Goal: Task Accomplishment & Management: Use online tool/utility

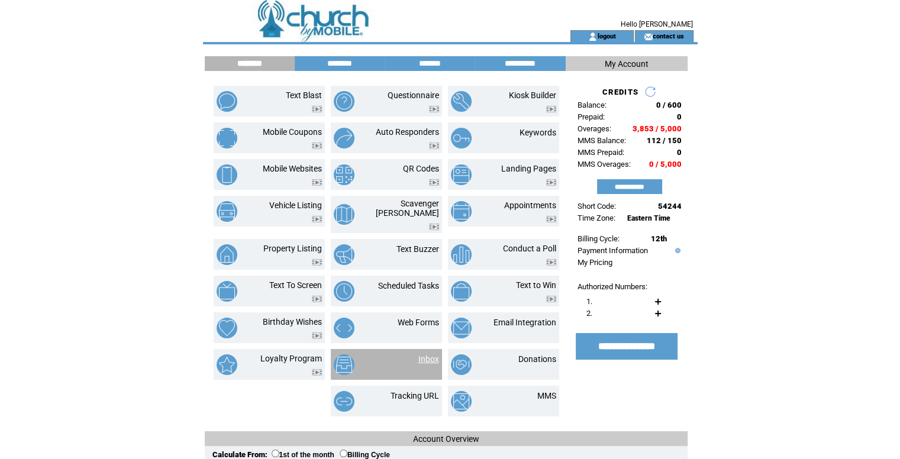
click at [432, 354] on link "Inbox" at bounding box center [428, 358] width 21 height 9
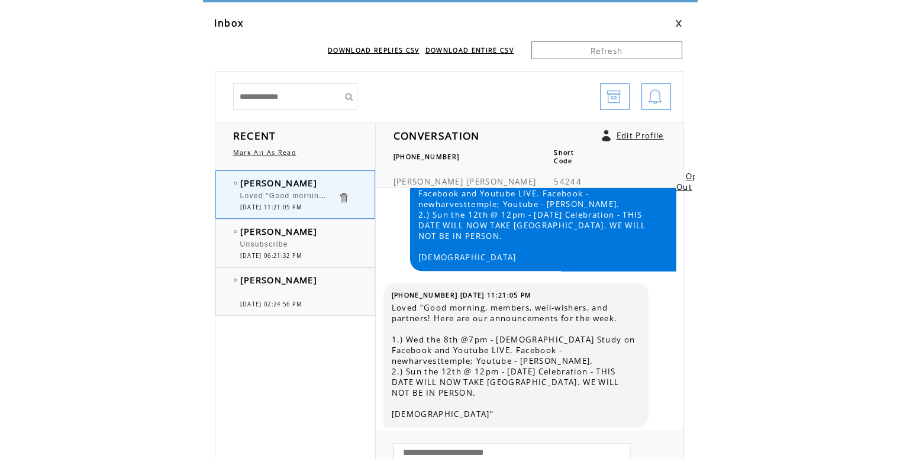
scroll to position [59, 0]
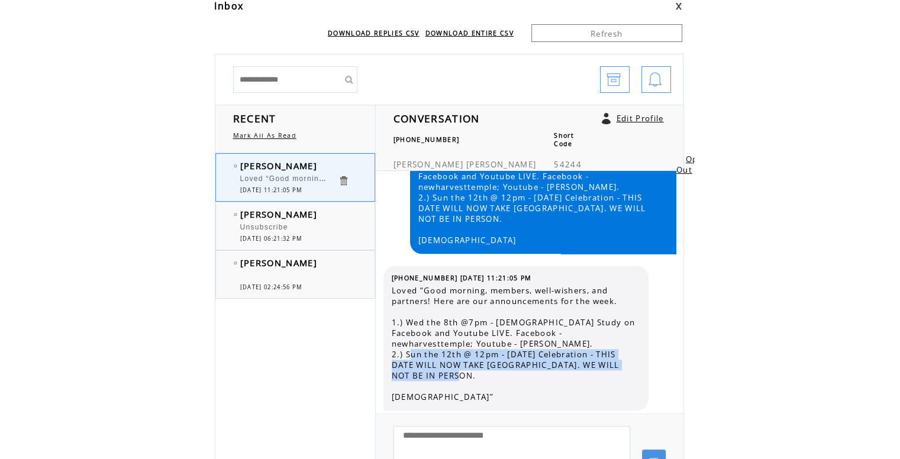
drag, startPoint x: 462, startPoint y: 376, endPoint x: 409, endPoint y: 354, distance: 57.3
click at [409, 354] on span "Loved “Good morning, members, well-wishers, and partners! Here are our announce…" at bounding box center [516, 343] width 248 height 117
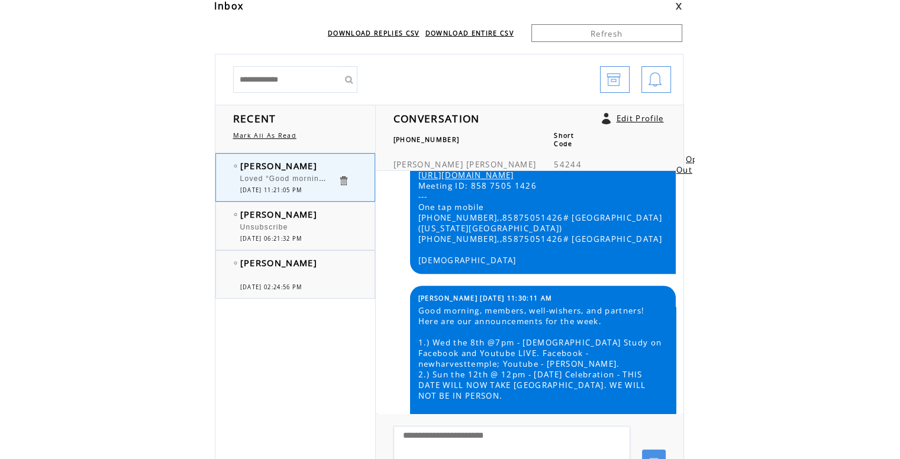
scroll to position [1172, 0]
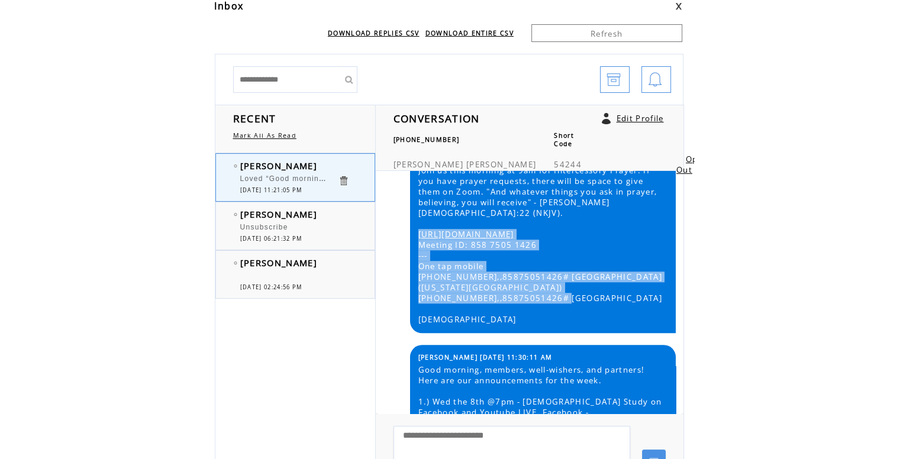
drag, startPoint x: 566, startPoint y: 350, endPoint x: 418, endPoint y: 299, distance: 156.6
click at [418, 299] on span "Good morning, Join us this morning at 9am for Intercessory Prayer. If you have …" at bounding box center [542, 234] width 248 height 181
copy span "https://us02web.zoom.us/j/85875051426 Meeting ID: 858 7505 1426 --- One tap mob…"
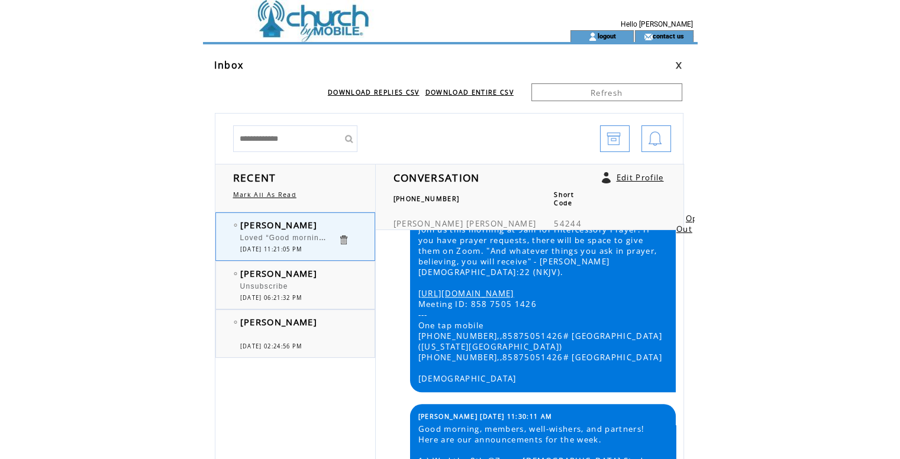
click at [353, 20] on td at bounding box center [365, 15] width 325 height 30
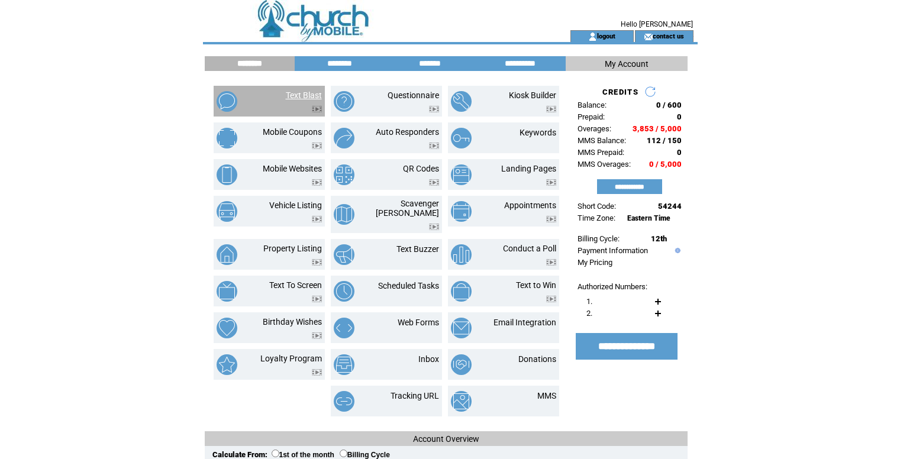
click at [311, 93] on link "Text Blast" at bounding box center [304, 95] width 36 height 9
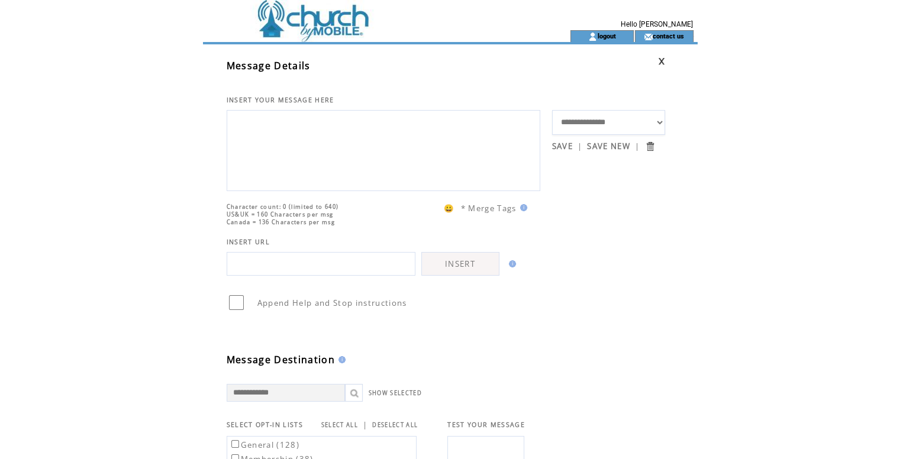
click at [340, 133] on textarea at bounding box center [383, 149] width 301 height 71
paste textarea "**********"
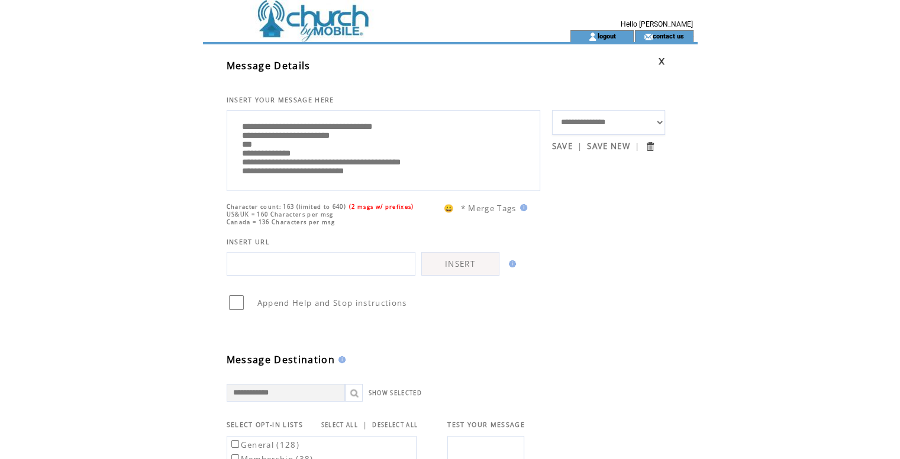
click at [235, 131] on textarea "**********" at bounding box center [383, 149] width 301 height 71
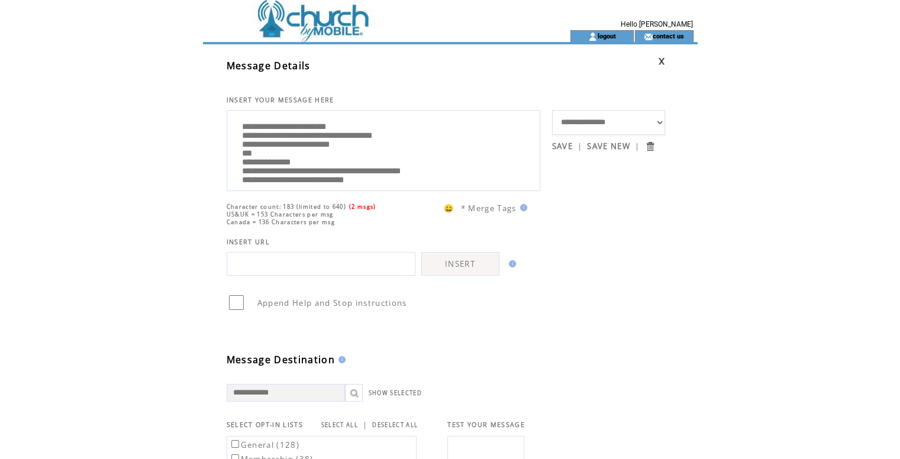
drag, startPoint x: 235, startPoint y: 131, endPoint x: 237, endPoint y: 180, distance: 49.1
drag, startPoint x: 237, startPoint y: 180, endPoint x: 360, endPoint y: 128, distance: 133.6
click at [360, 129] on textarea "**********" at bounding box center [383, 149] width 301 height 71
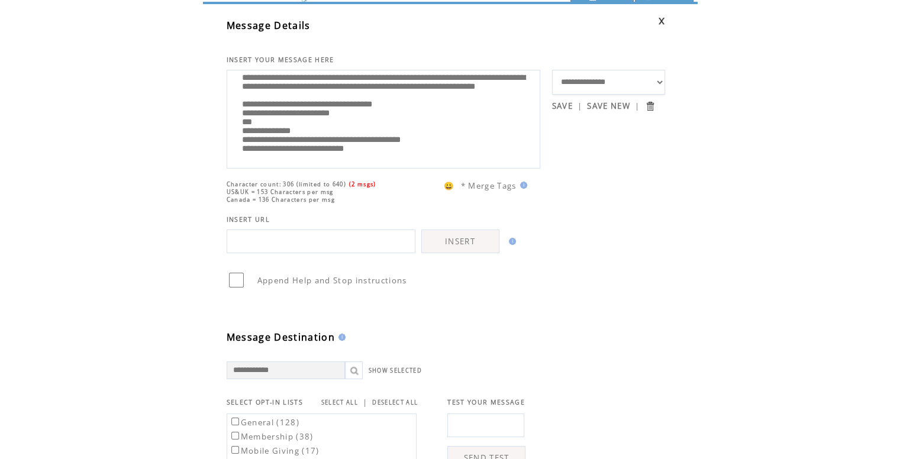
scroll to position [59, 0]
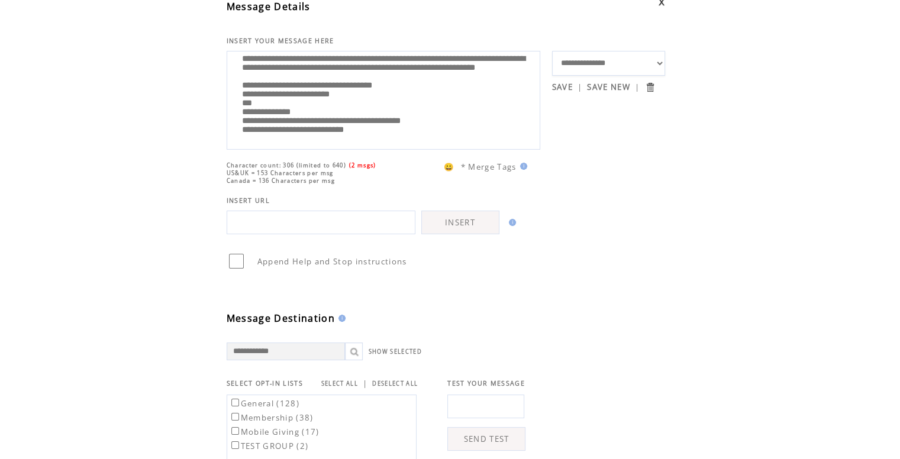
click at [399, 139] on textarea "**********" at bounding box center [383, 98] width 301 height 89
click at [341, 382] on link "SELECT ALL" at bounding box center [339, 384] width 37 height 8
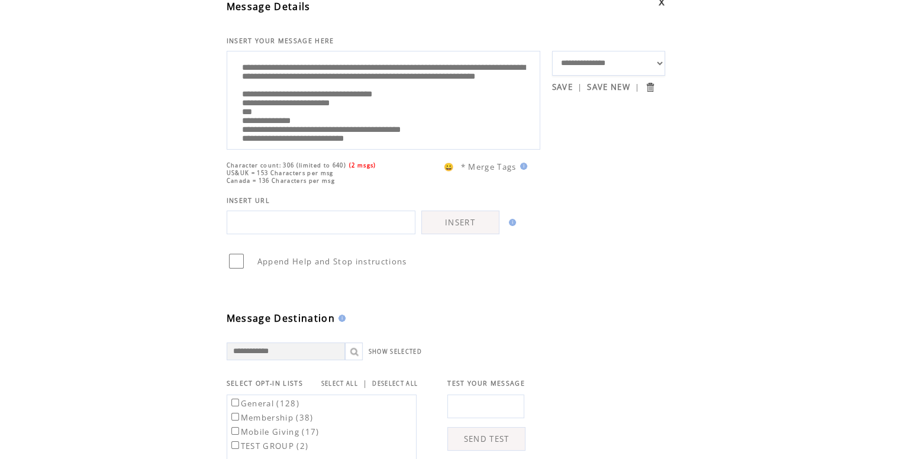
scroll to position [47, 0]
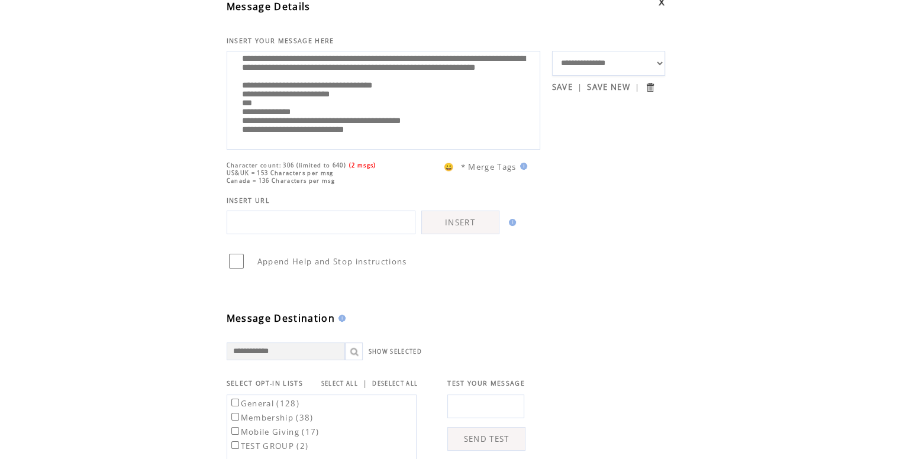
click at [416, 130] on textarea "**********" at bounding box center [383, 98] width 301 height 89
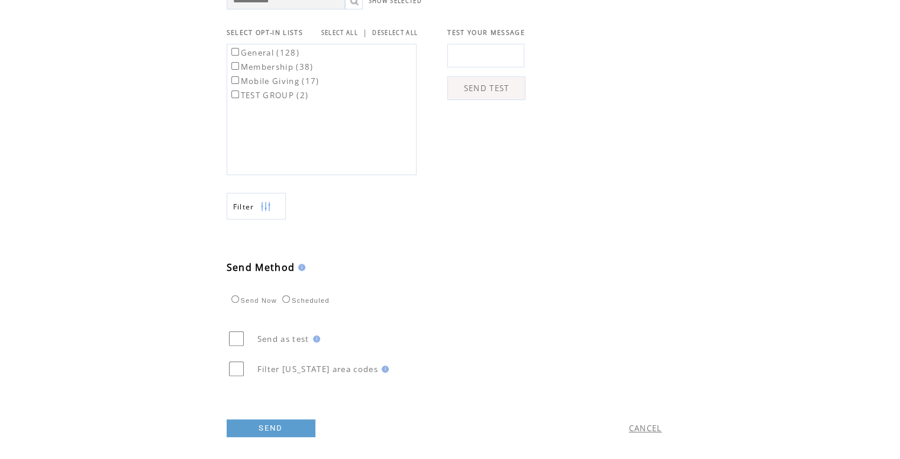
scroll to position [414, 0]
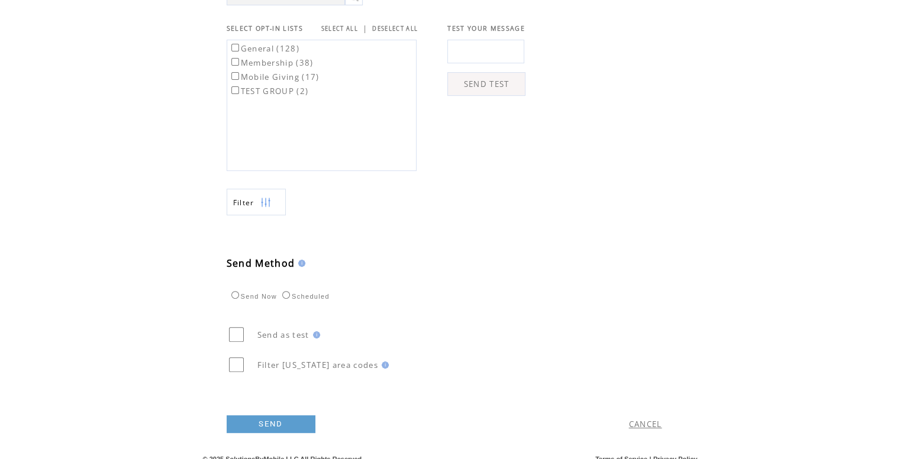
type textarea "**********"
click at [307, 424] on link "SEND" at bounding box center [271, 424] width 89 height 18
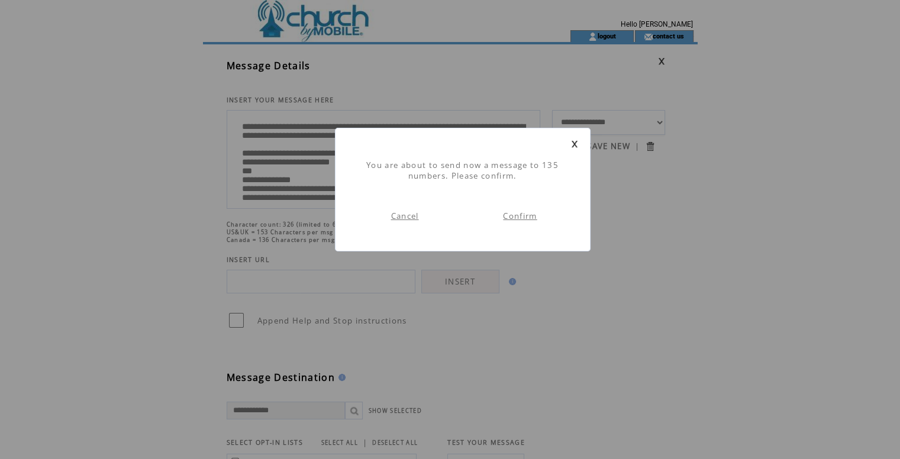
click at [516, 221] on link "Confirm" at bounding box center [520, 216] width 34 height 11
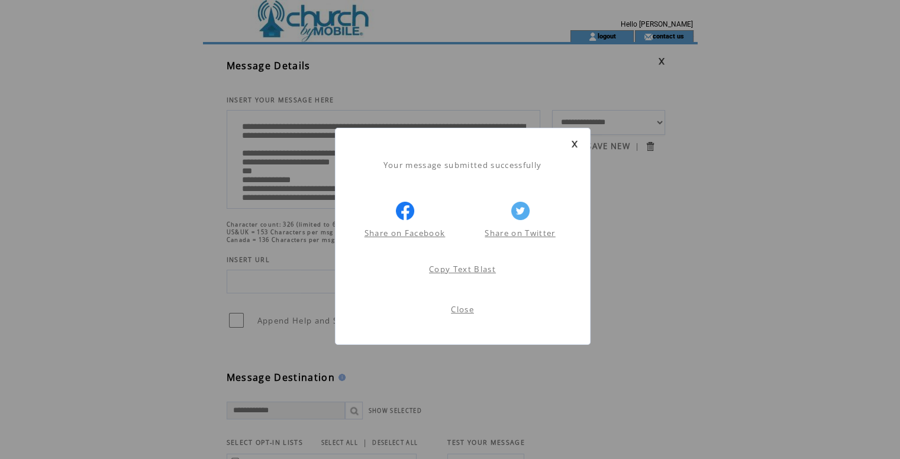
click at [457, 311] on link "Close" at bounding box center [462, 309] width 23 height 11
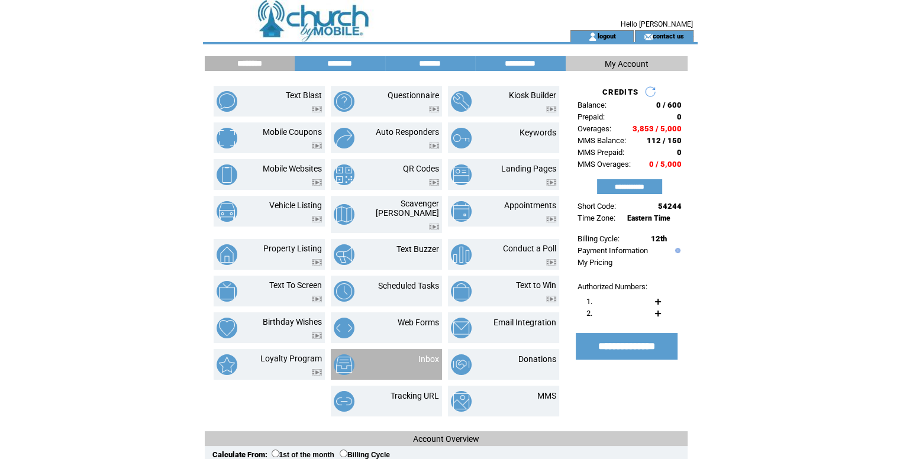
click at [428, 354] on link "Inbox" at bounding box center [428, 358] width 21 height 9
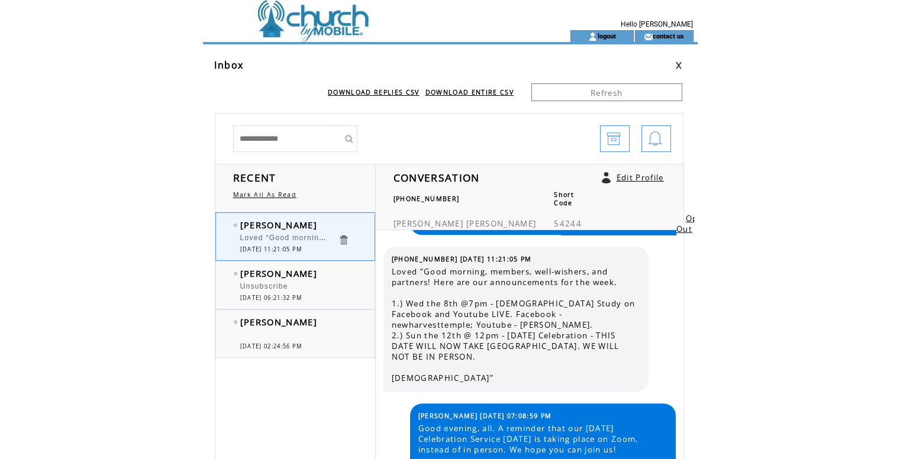
scroll to position [1461, 0]
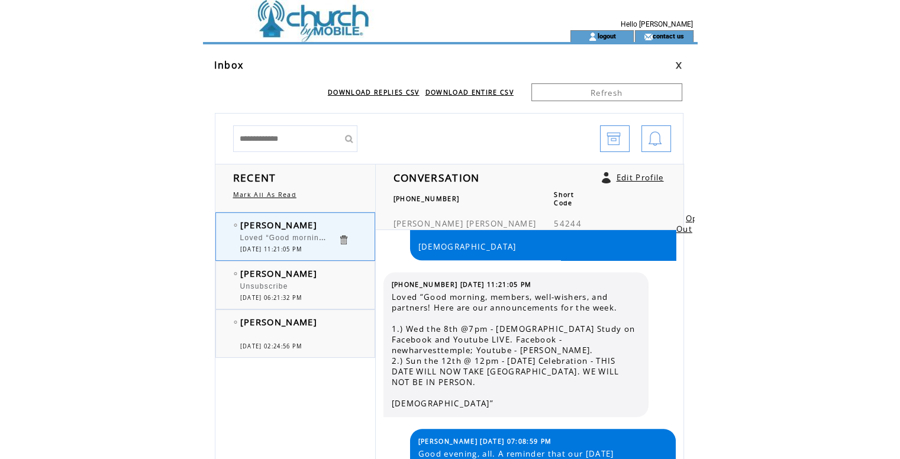
click at [334, 29] on td at bounding box center [365, 15] width 325 height 30
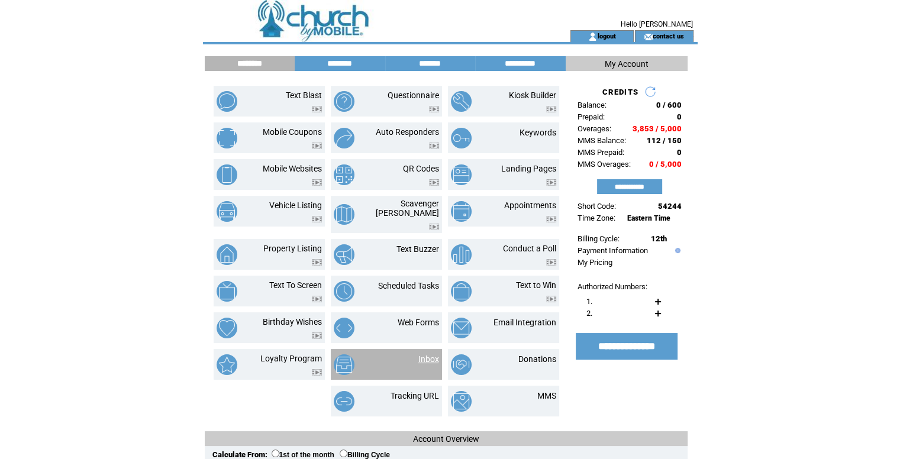
click at [426, 356] on link "Inbox" at bounding box center [428, 358] width 21 height 9
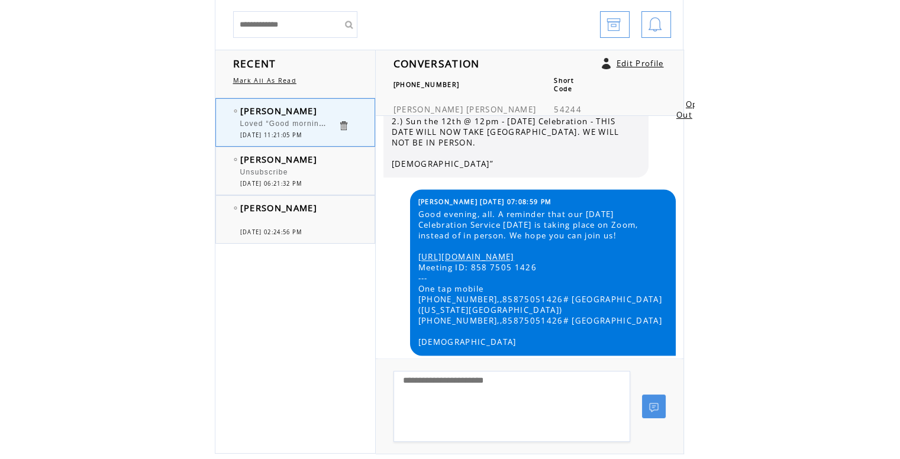
scroll to position [118, 0]
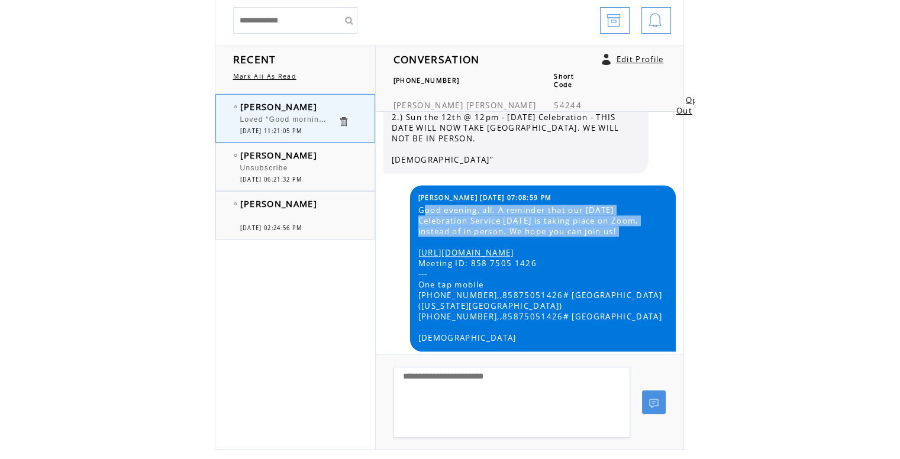
drag, startPoint x: 419, startPoint y: 216, endPoint x: 473, endPoint y: 251, distance: 64.0
click at [473, 251] on span "Good evening, all. A reminder that our Sunday Celebration Service tomorrow is t…" at bounding box center [542, 274] width 248 height 138
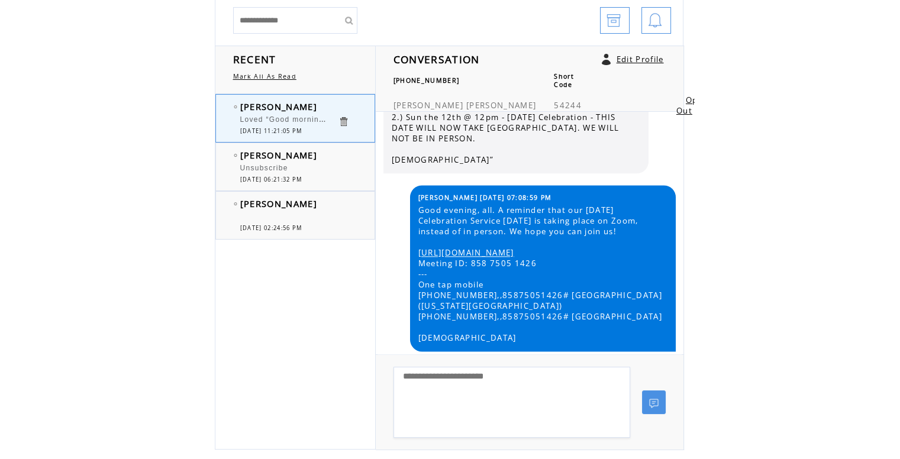
click at [415, 214] on table "L Andre 10/11/2025 07:08:59 PM Good evening, all. A reminder that our Sunday Ce…" at bounding box center [542, 268] width 254 height 156
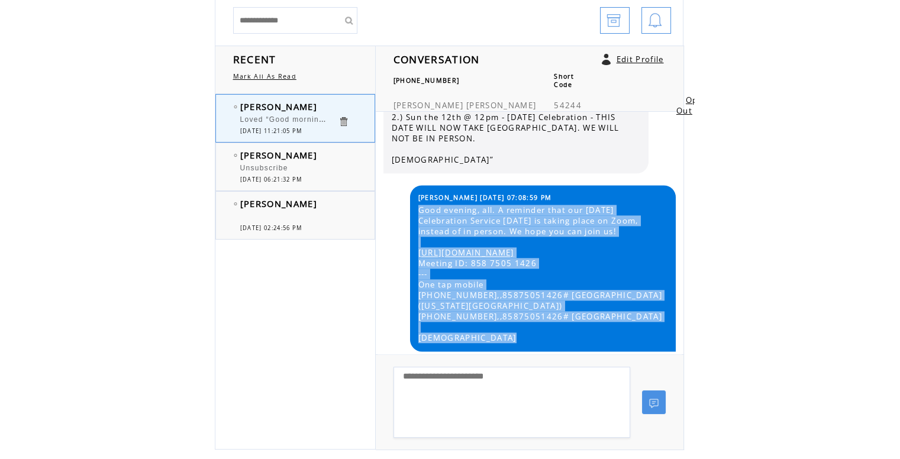
drag, startPoint x: 414, startPoint y: 216, endPoint x: 558, endPoint y: 334, distance: 186.3
click at [558, 334] on table "L Andre 10/11/2025 07:08:59 PM Good evening, all. A reminder that our Sunday Ce…" at bounding box center [542, 268] width 254 height 156
copy span "Good evening, all. A reminder that our Sunday Celebration Service tomorrow is t…"
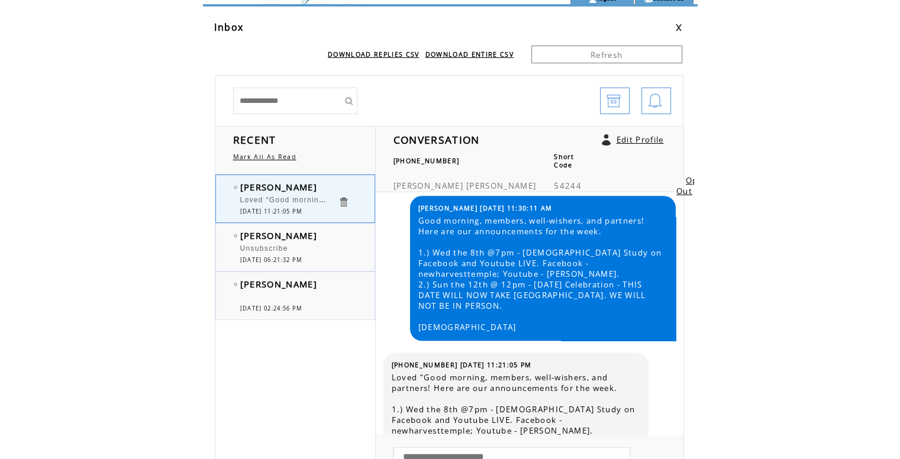
scroll to position [0, 0]
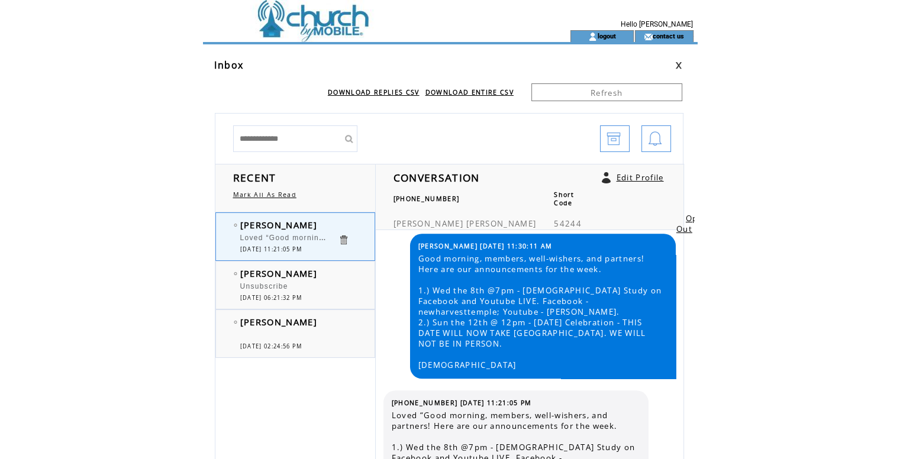
click at [298, 25] on td at bounding box center [365, 15] width 325 height 30
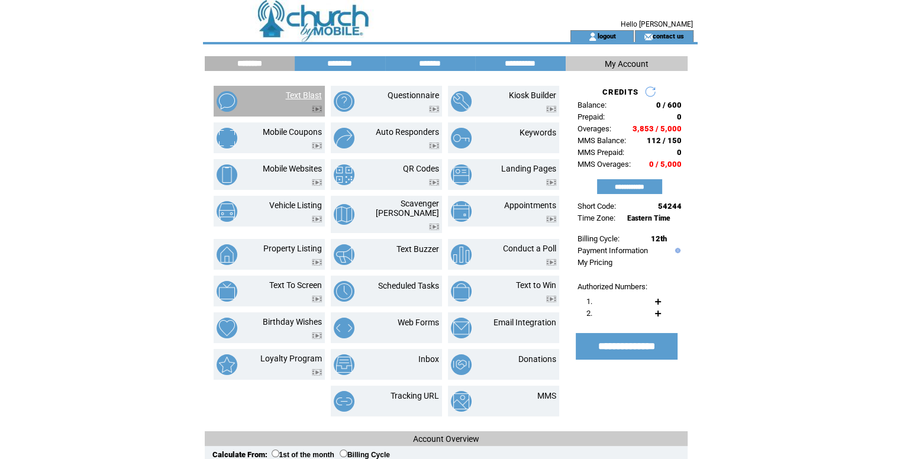
click at [303, 99] on link "Text Blast" at bounding box center [304, 95] width 36 height 9
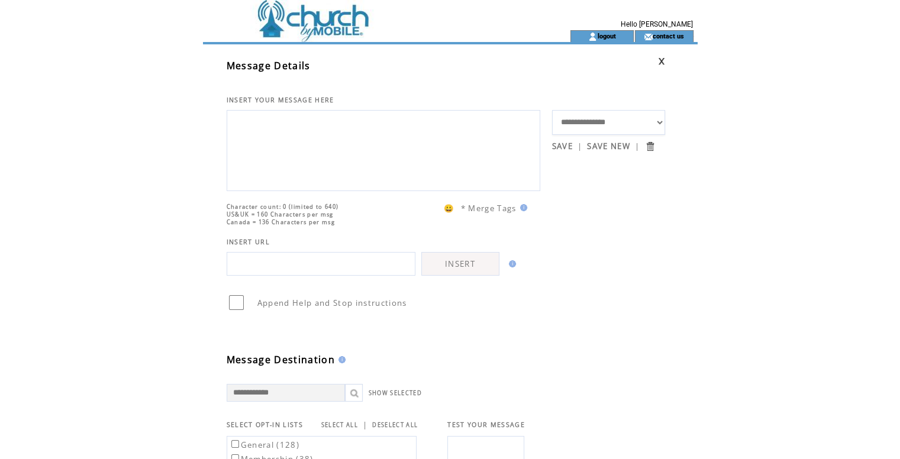
click at [310, 163] on textarea at bounding box center [383, 149] width 301 height 71
paste textarea "**********"
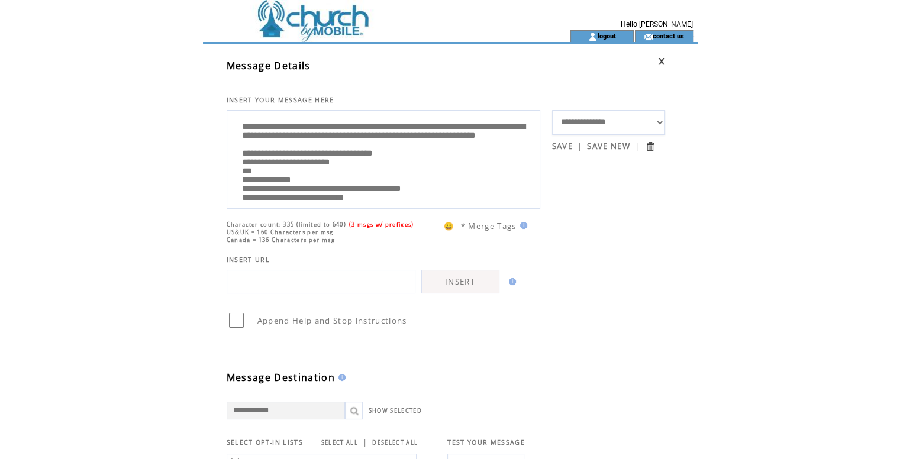
click at [497, 138] on textarea "**********" at bounding box center [383, 158] width 301 height 89
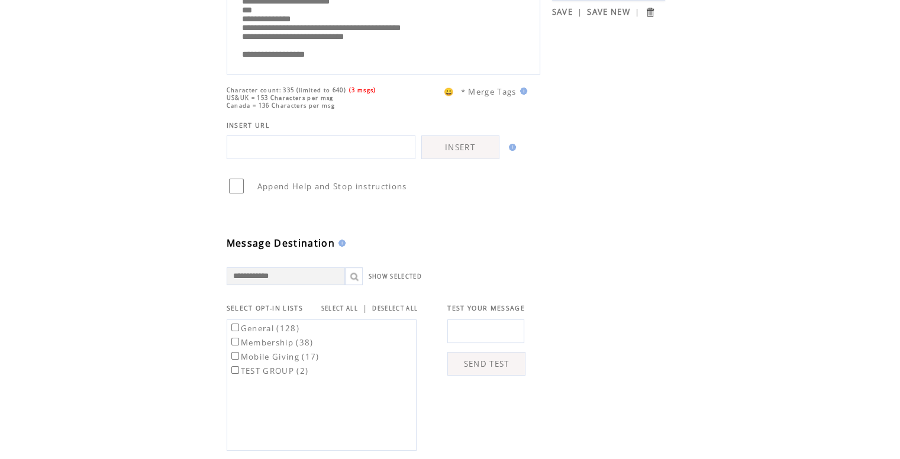
scroll to position [237, 0]
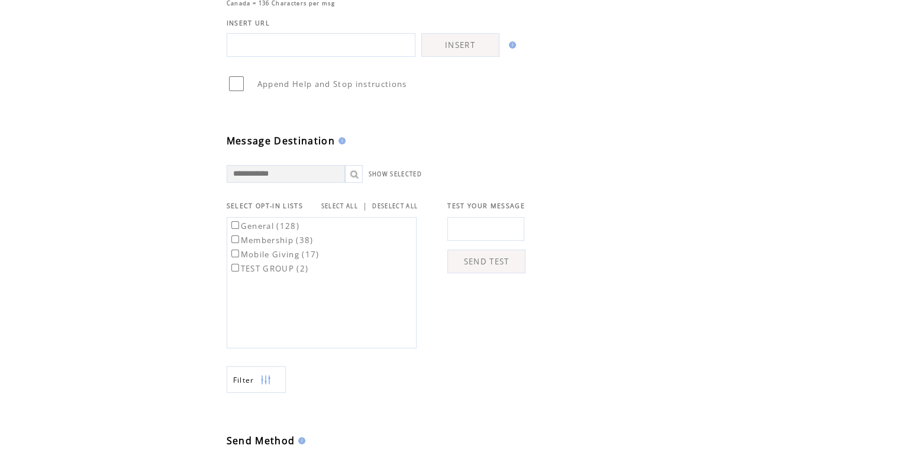
type textarea "**********"
click at [343, 204] on link "SELECT ALL" at bounding box center [339, 206] width 37 height 8
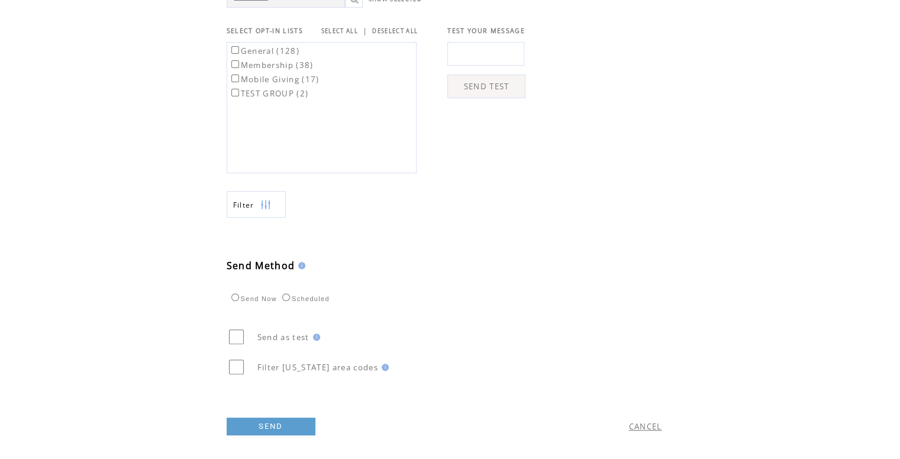
scroll to position [421, 0]
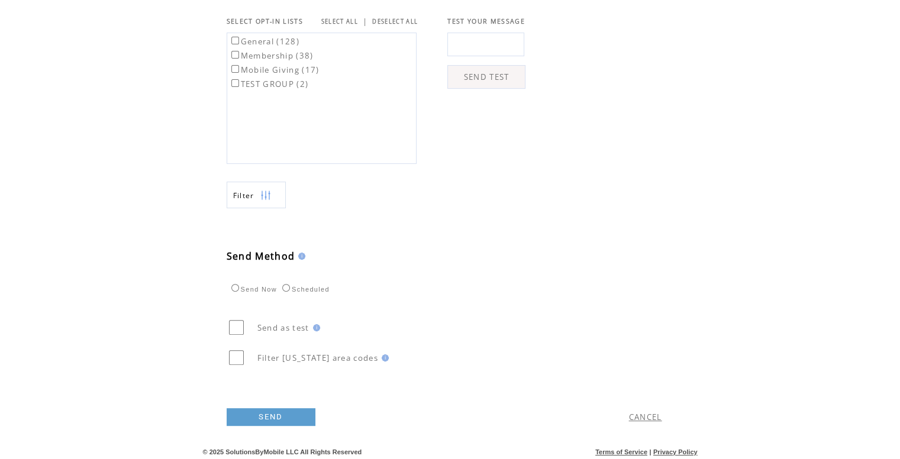
click at [276, 414] on link "SEND" at bounding box center [271, 417] width 89 height 18
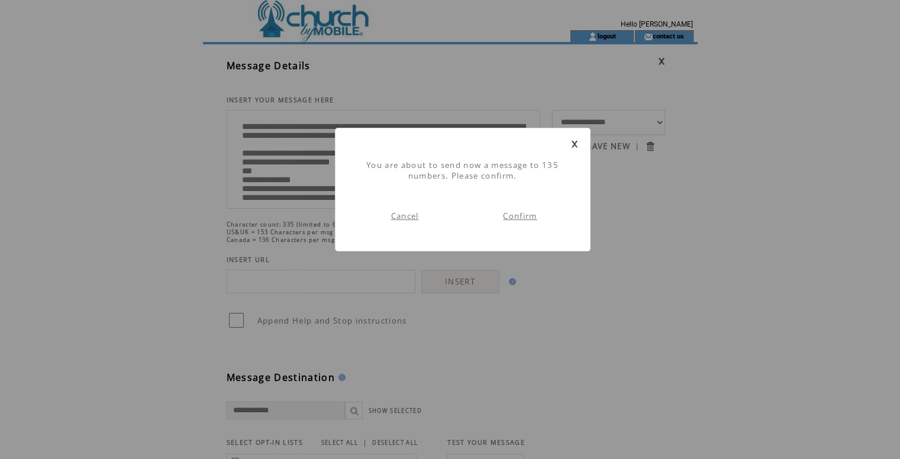
click at [510, 219] on link "Confirm" at bounding box center [520, 216] width 34 height 11
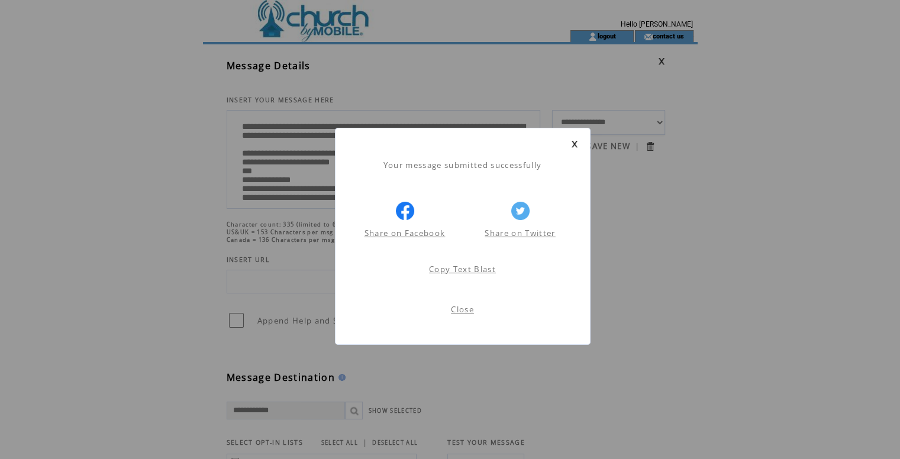
click at [471, 308] on link "Close" at bounding box center [462, 309] width 23 height 11
